Goal: Navigation & Orientation: Understand site structure

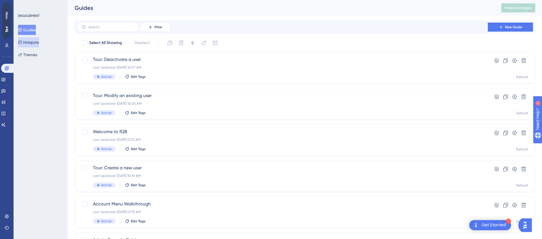
click at [36, 44] on button "Hotspots" at bounding box center [28, 42] width 21 height 10
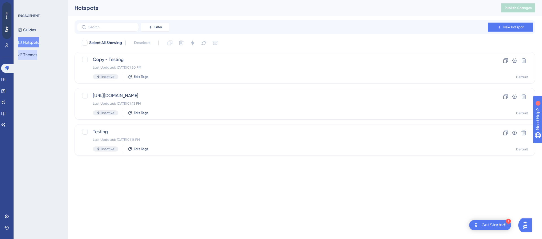
click at [35, 54] on button "Themes" at bounding box center [27, 55] width 19 height 10
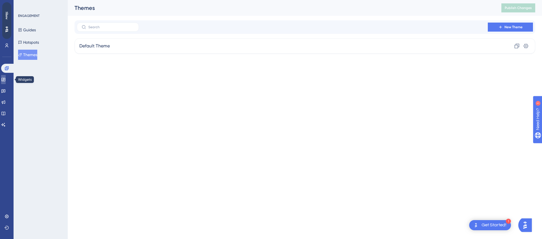
click at [5, 77] on icon at bounding box center [3, 79] width 5 height 5
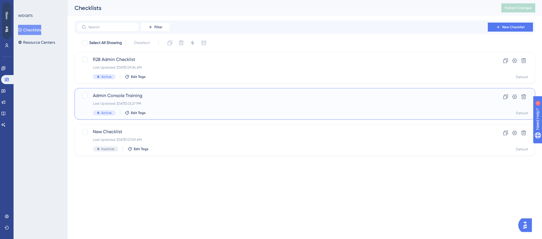
click at [178, 94] on span "Admin Console Training" at bounding box center [282, 95] width 379 height 7
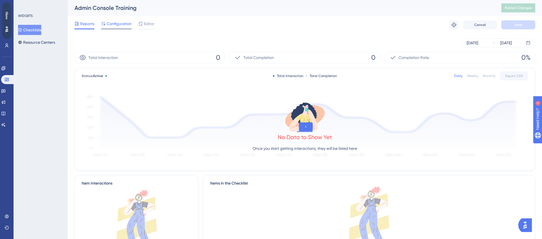
click at [114, 25] on span "Configuration" at bounding box center [119, 23] width 25 height 7
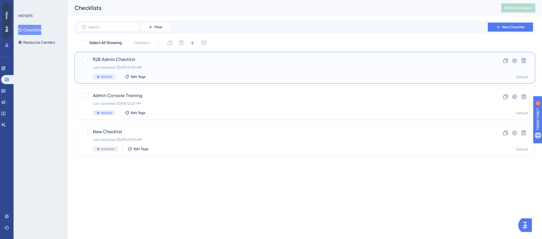
click at [191, 68] on div "Last Updated: Aug 21 2025, 09:34 AM" at bounding box center [282, 67] width 379 height 5
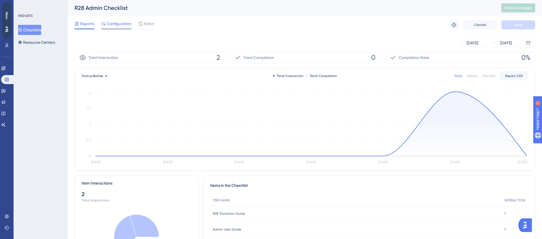
click at [125, 23] on span "Configuration" at bounding box center [119, 23] width 25 height 7
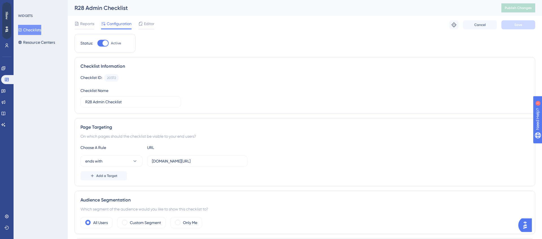
click at [214, 74] on div "Checklist Information Checklist ID: 20372 Copy Checklist Name R28 Admin Checkli…" at bounding box center [305, 85] width 461 height 56
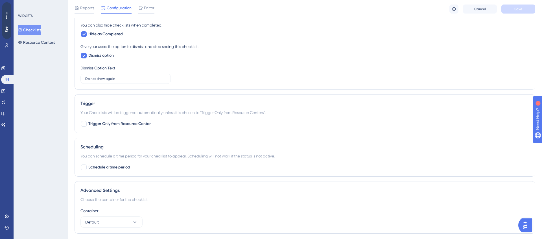
scroll to position [259, 0]
